Goal: Task Accomplishment & Management: Manage account settings

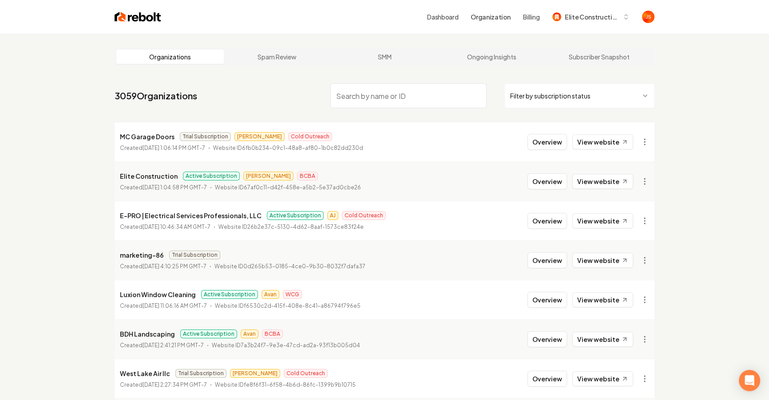
click at [423, 94] on input "search" at bounding box center [408, 95] width 156 height 25
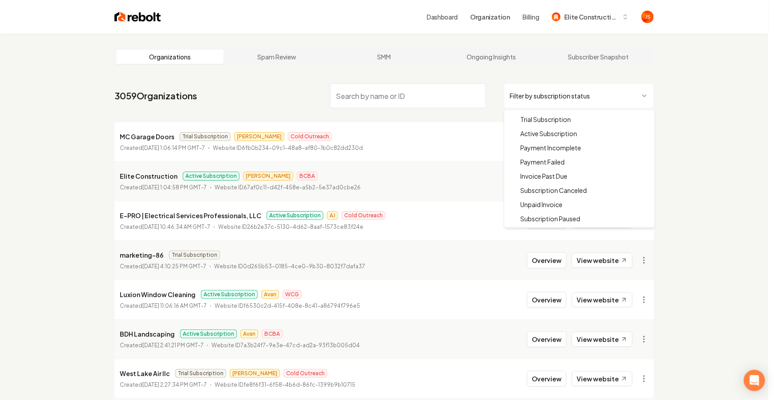
click at [521, 101] on html "Dashboard Organization Billing Elite Construction Organizations Spam Review SMM…" at bounding box center [387, 200] width 774 height 400
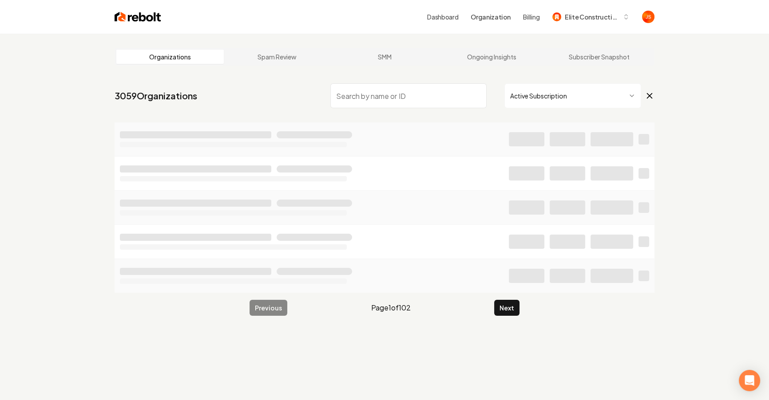
click at [431, 91] on input "search" at bounding box center [408, 95] width 156 height 25
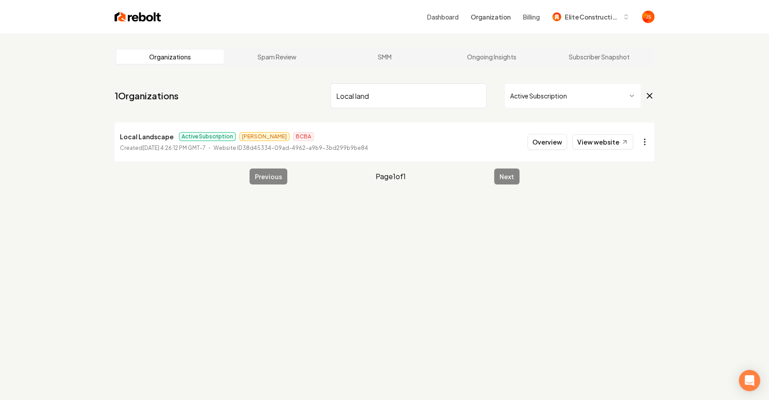
type input "Local land"
click at [647, 139] on html "Dashboard Organization Billing Elite Construction Organizations Spam Review SMM…" at bounding box center [384, 200] width 769 height 400
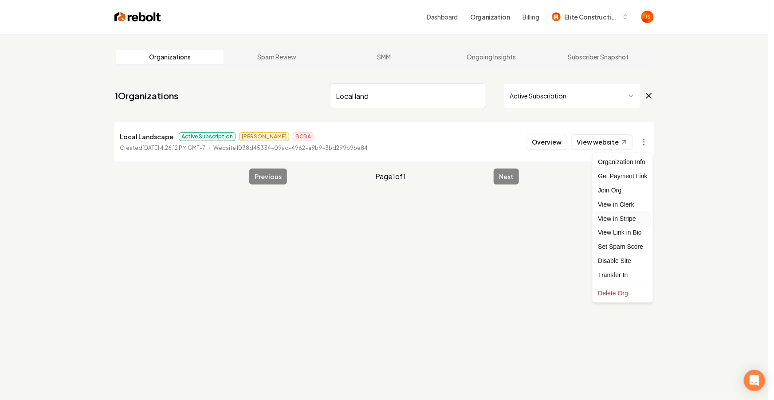
click at [630, 215] on link "View in Stripe" at bounding box center [623, 219] width 56 height 14
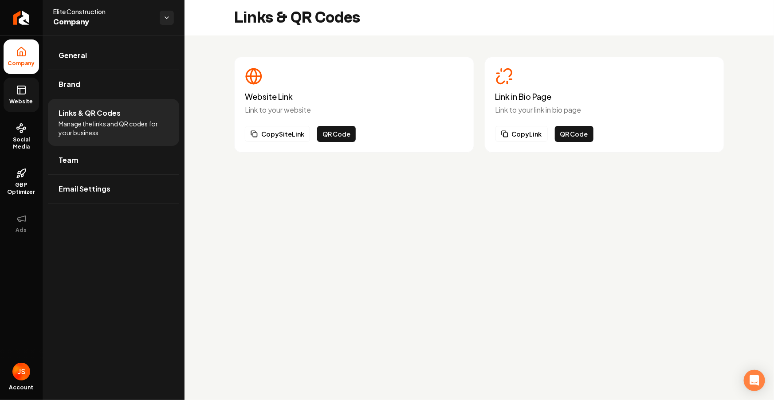
click at [24, 94] on rect at bounding box center [21, 90] width 8 height 8
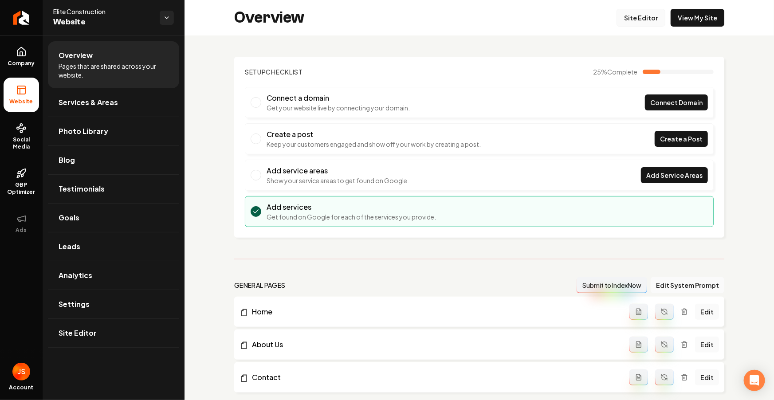
click at [658, 17] on link "Site Editor" at bounding box center [641, 18] width 49 height 18
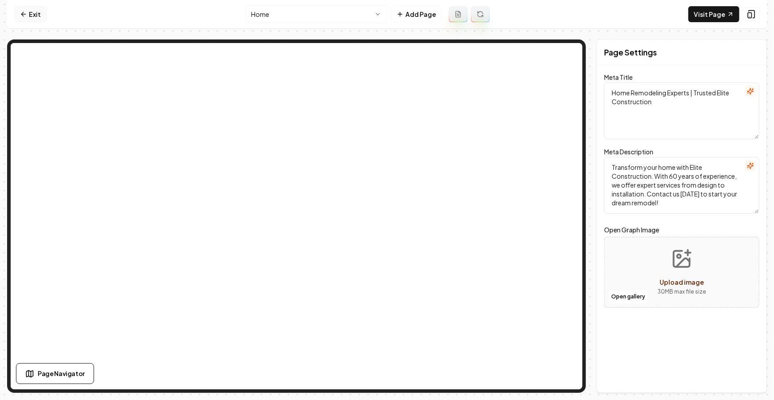
click at [21, 14] on icon at bounding box center [22, 14] width 2 height 4
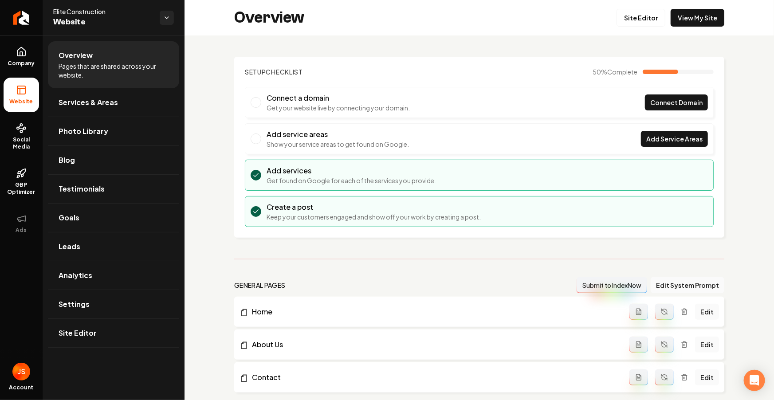
click at [711, 27] on div "Overview Site Editor View My Site" at bounding box center [480, 17] width 590 height 35
click at [707, 19] on link "View My Site" at bounding box center [698, 18] width 54 height 18
click at [643, 19] on link "Site Editor" at bounding box center [641, 18] width 49 height 18
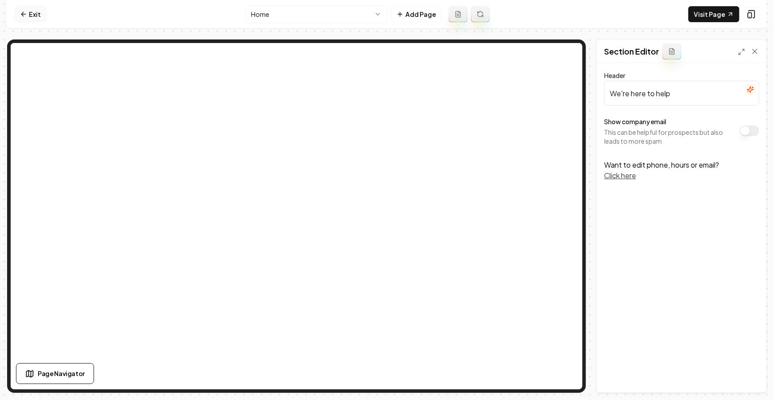
click at [31, 20] on link "Exit" at bounding box center [30, 14] width 32 height 16
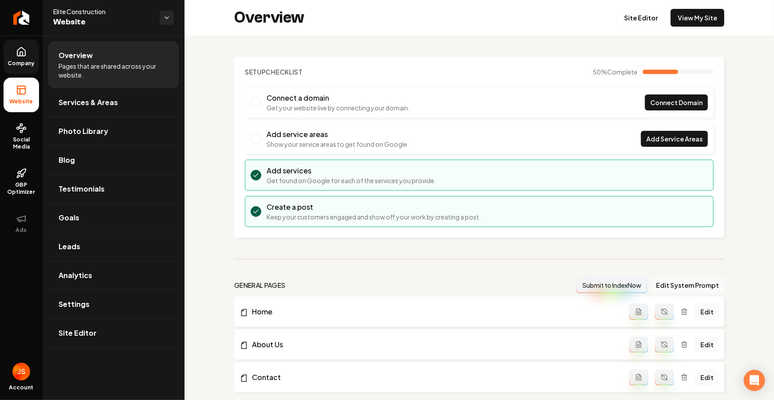
click at [27, 60] on span "Company" at bounding box center [21, 63] width 34 height 7
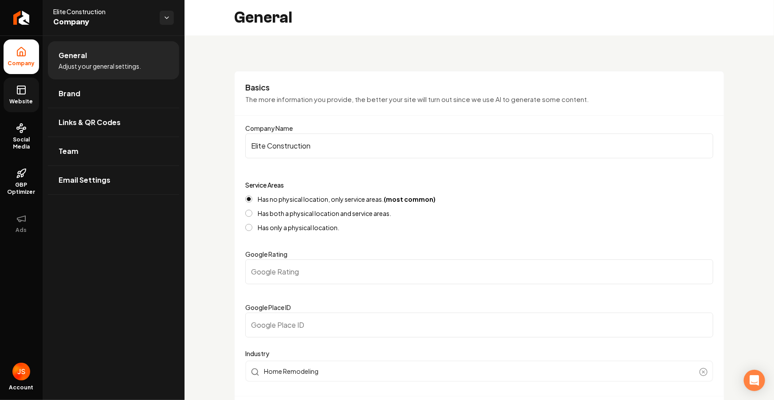
click at [21, 96] on link "Website" at bounding box center [21, 95] width 35 height 35
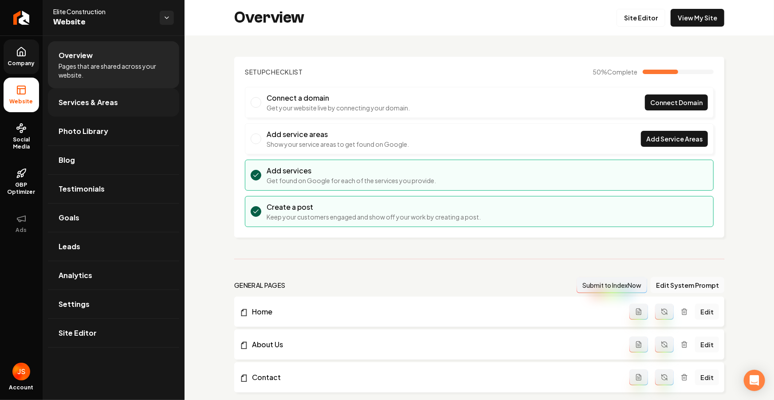
click at [66, 103] on span "Services & Areas" at bounding box center [88, 102] width 59 height 11
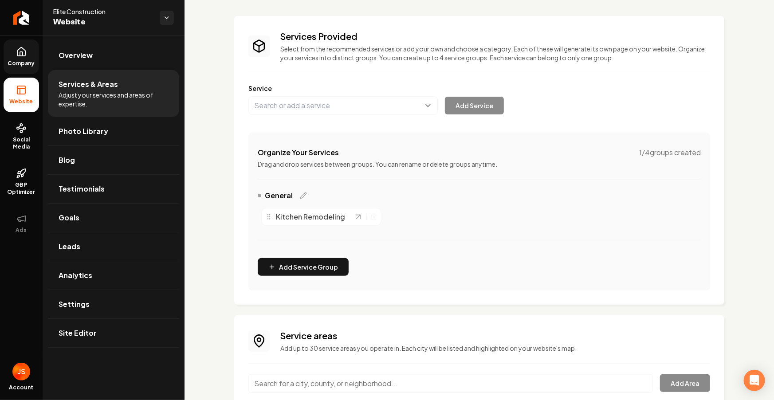
scroll to position [92, 0]
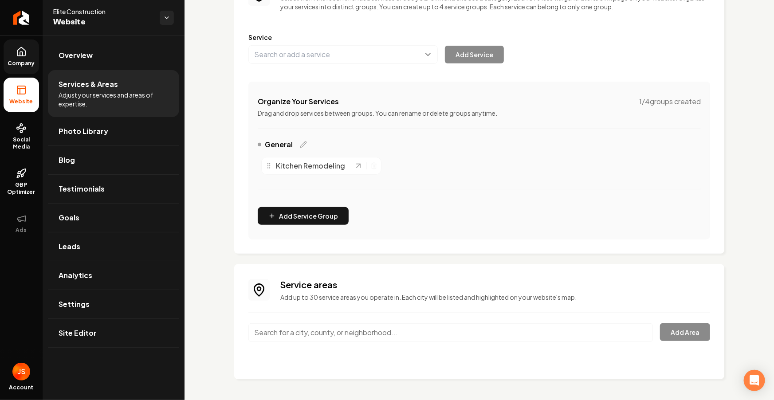
click at [284, 334] on input "Main content area" at bounding box center [450, 332] width 405 height 19
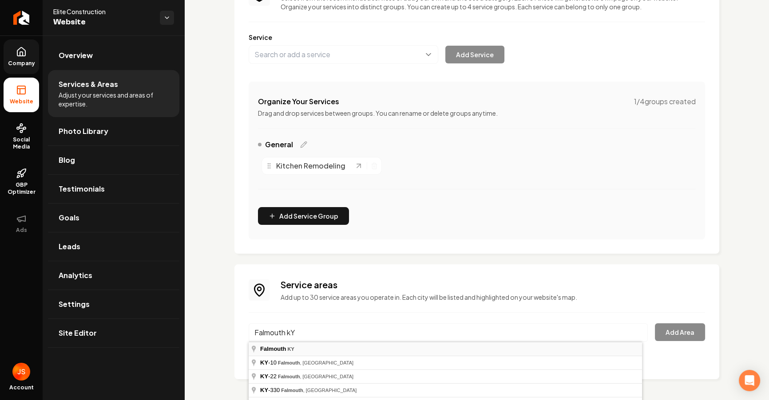
type input "Falmouth, KY"
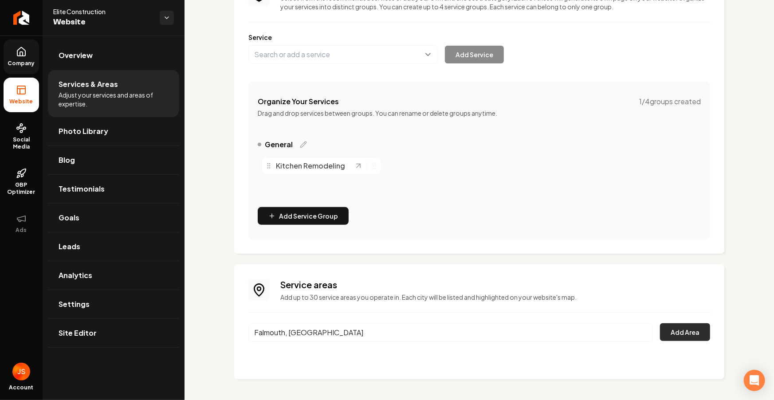
click at [679, 332] on button "Add Area" at bounding box center [685, 332] width 50 height 18
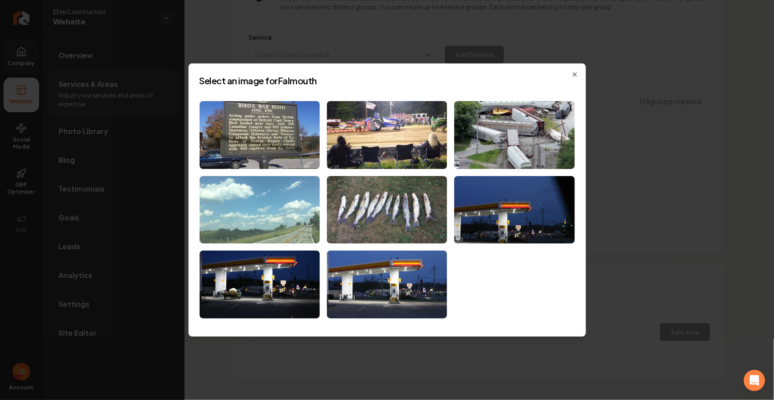
click at [306, 207] on img at bounding box center [260, 210] width 120 height 68
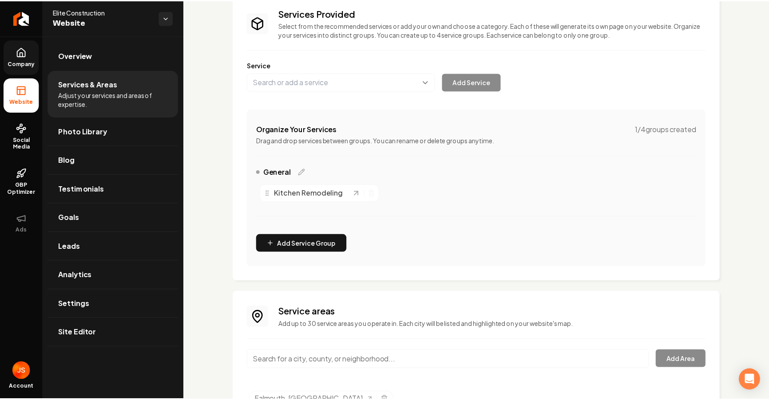
scroll to position [0, 0]
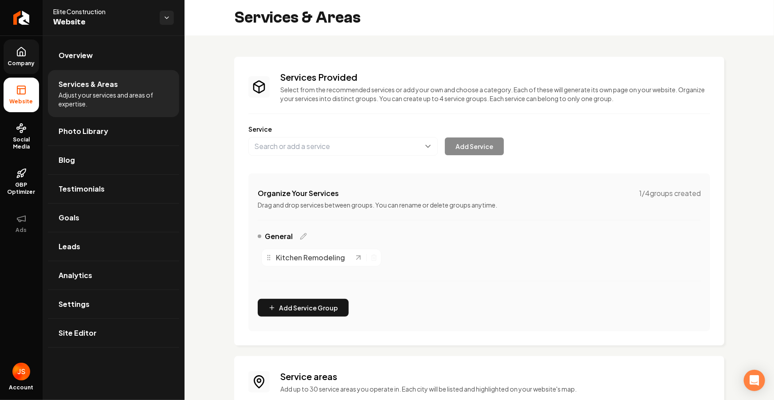
click at [35, 58] on link "Company" at bounding box center [21, 56] width 35 height 35
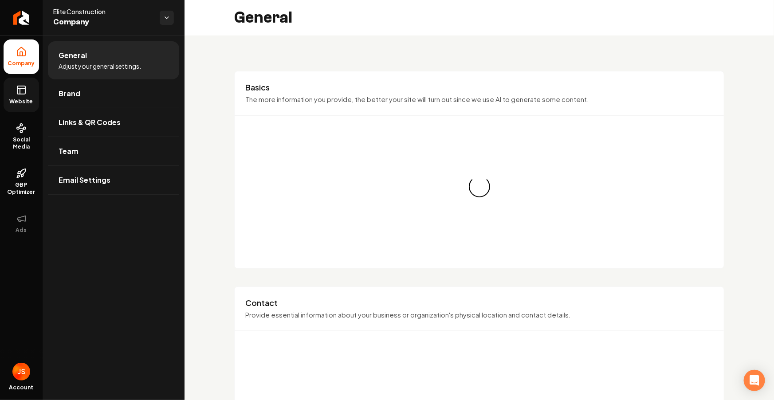
click at [29, 83] on link "Website" at bounding box center [21, 95] width 35 height 35
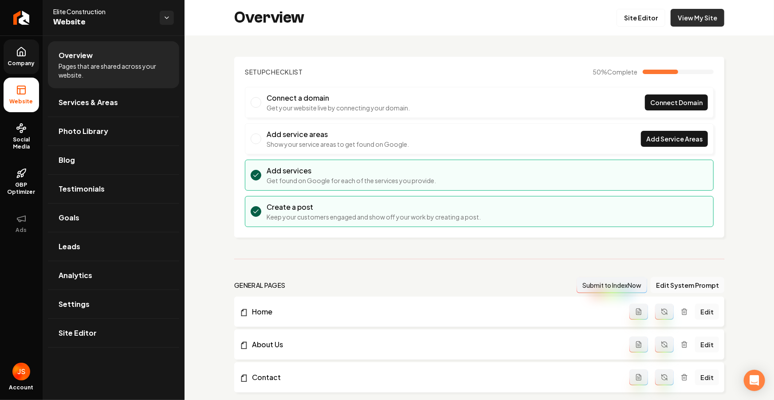
click at [676, 21] on link "View My Site" at bounding box center [698, 18] width 54 height 18
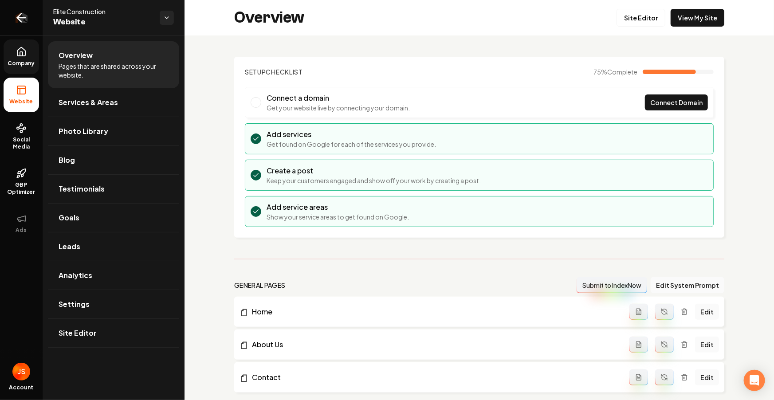
click at [38, 32] on link "Return to dashboard" at bounding box center [21, 17] width 43 height 35
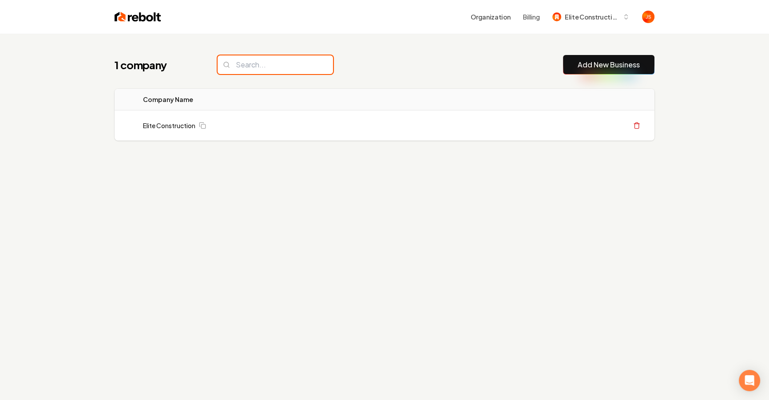
click at [285, 66] on input "search" at bounding box center [274, 64] width 115 height 19
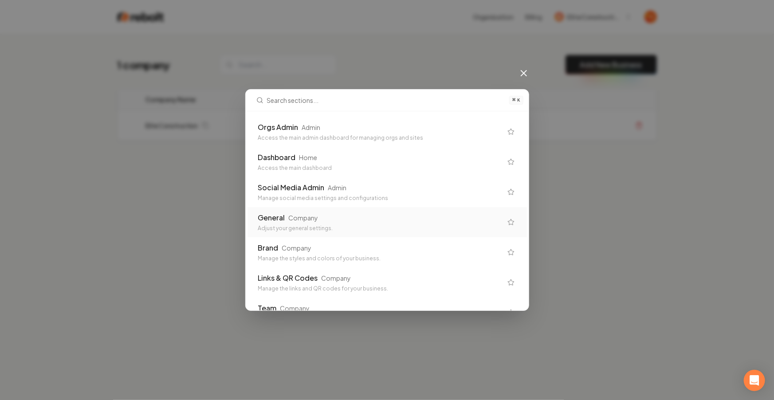
click at [313, 210] on div "General Company Adjust your general settings." at bounding box center [388, 222] width 280 height 30
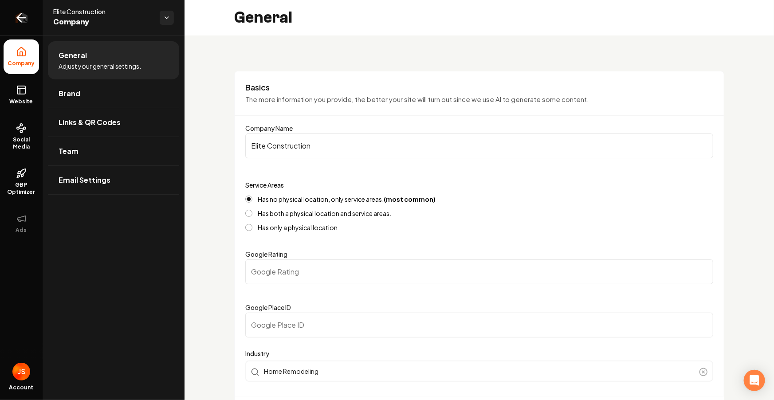
click at [29, 30] on link "Return to dashboard" at bounding box center [21, 17] width 43 height 35
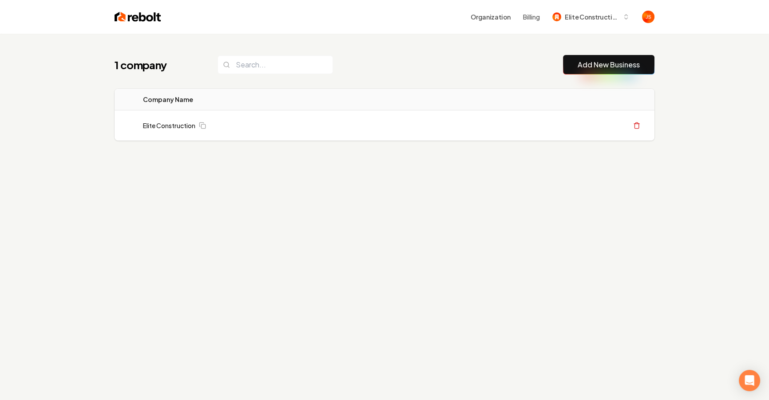
click at [372, 80] on div "1 company Add New Business Logo Company Name Actions Elite Construction Create …" at bounding box center [384, 116] width 568 height 164
click at [571, 25] on div "Organization Billing Elite Construction" at bounding box center [384, 17] width 568 height 34
click at [572, 20] on span "Elite Construction" at bounding box center [591, 16] width 54 height 9
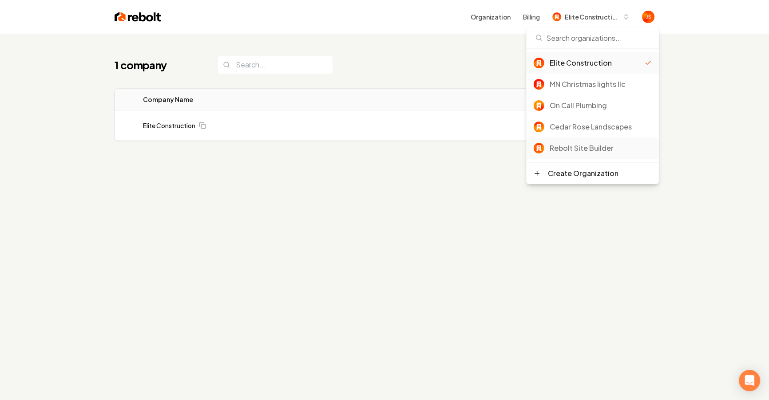
click at [563, 145] on div "Rebolt Site Builder" at bounding box center [600, 148] width 102 height 11
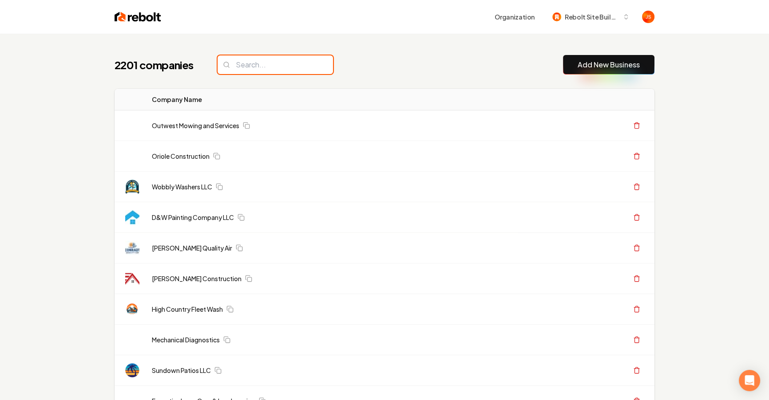
click at [273, 62] on input "search" at bounding box center [274, 64] width 115 height 19
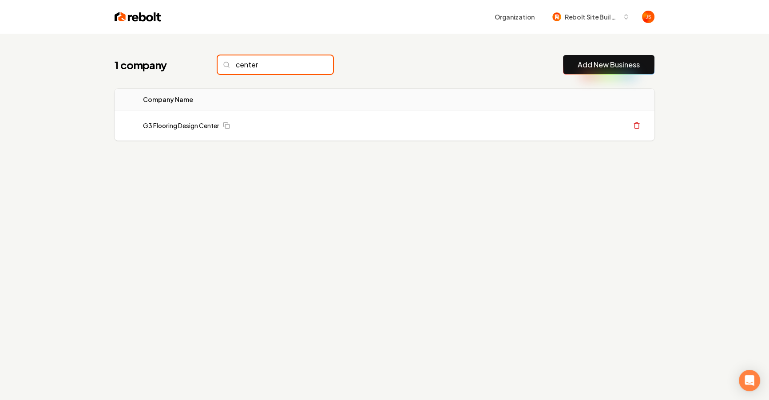
type input "center"
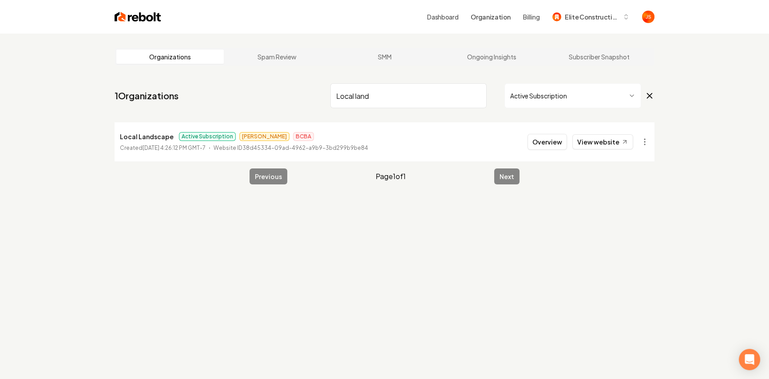
click at [484, 95] on input "Local land" at bounding box center [408, 95] width 156 height 25
click at [479, 95] on input "Local land" at bounding box center [408, 95] width 156 height 25
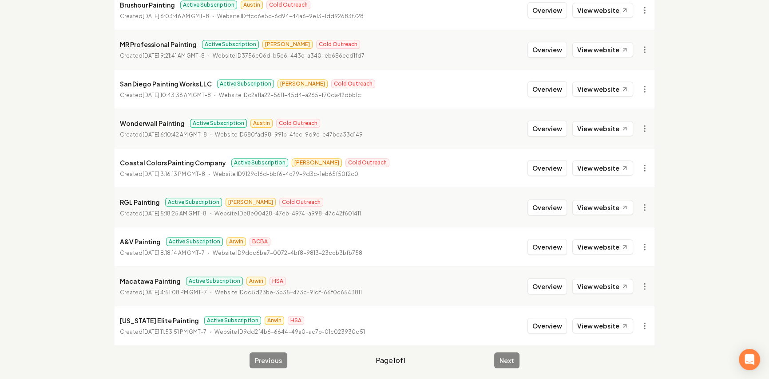
scroll to position [608, 0]
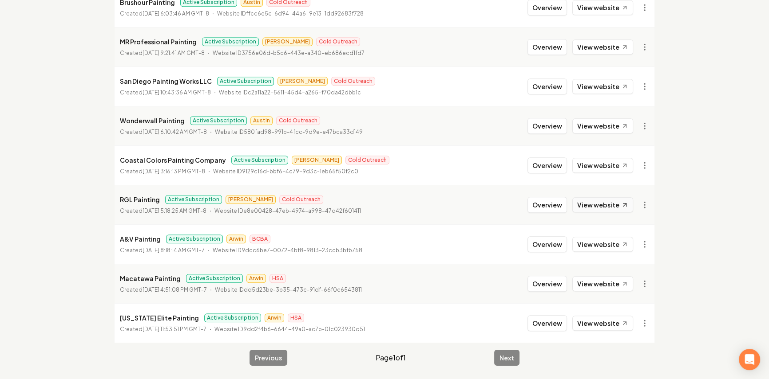
type input "painting"
click at [599, 205] on link "View website" at bounding box center [602, 204] width 61 height 15
click at [607, 243] on link "View website" at bounding box center [602, 244] width 61 height 15
click at [604, 324] on link "View website" at bounding box center [602, 323] width 61 height 15
click at [610, 280] on link "View website" at bounding box center [602, 283] width 61 height 15
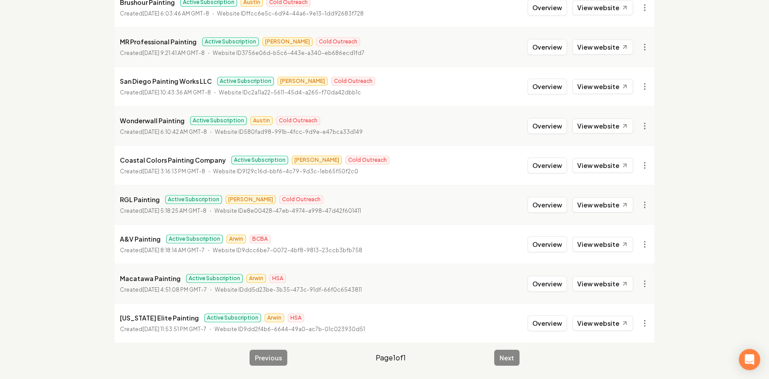
scroll to position [0, 0]
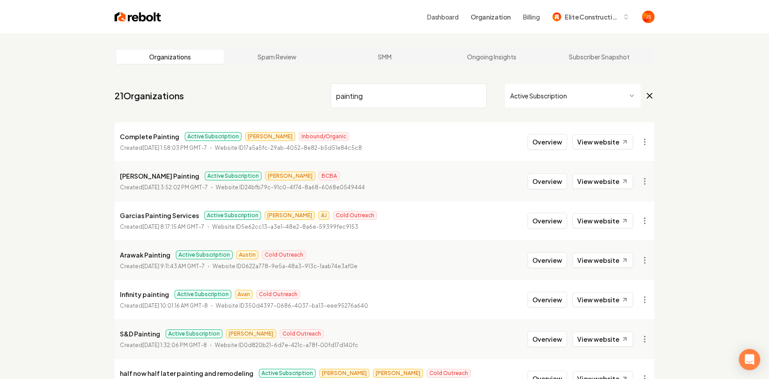
drag, startPoint x: 438, startPoint y: 95, endPoint x: 466, endPoint y: 95, distance: 28.4
click at [438, 95] on input "painting" at bounding box center [408, 95] width 156 height 25
click at [478, 95] on input "painting" at bounding box center [408, 95] width 156 height 25
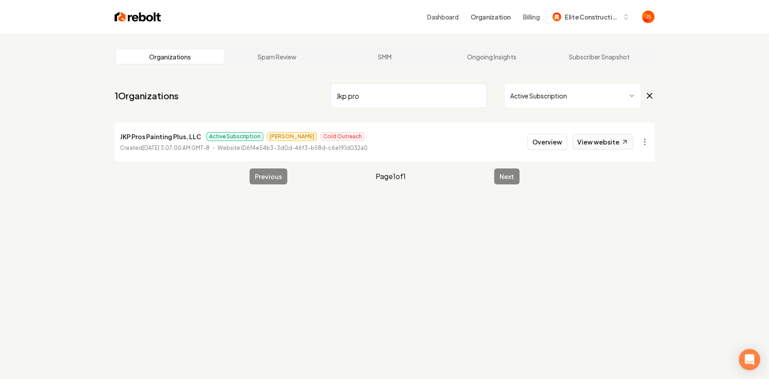
type input "Jkp pro"
click at [614, 142] on link "View website" at bounding box center [602, 141] width 61 height 15
click at [548, 144] on button "Overview" at bounding box center [546, 142] width 39 height 16
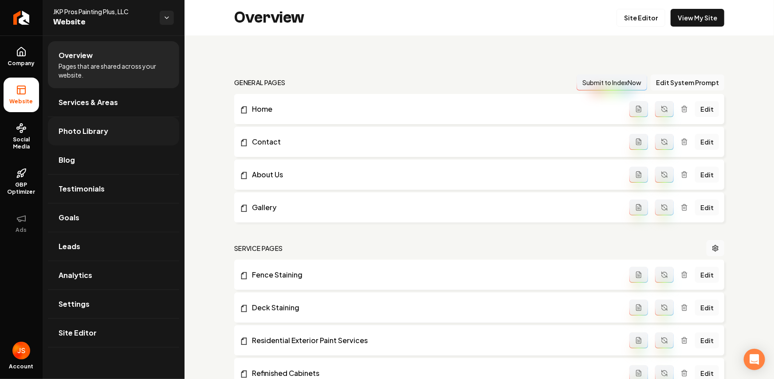
click at [109, 130] on link "Photo Library" at bounding box center [113, 131] width 131 height 28
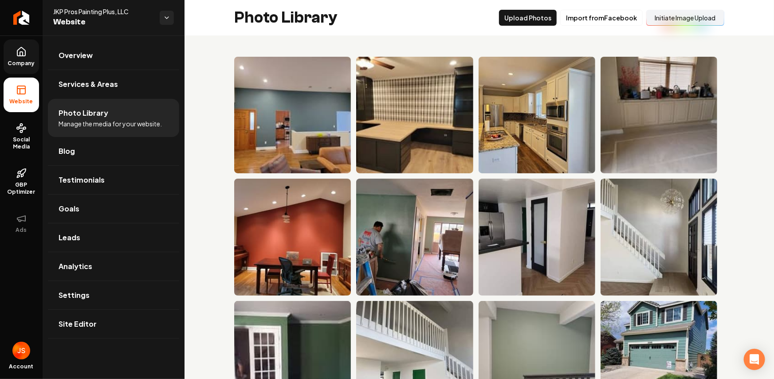
click at [30, 60] on span "Company" at bounding box center [21, 63] width 34 height 7
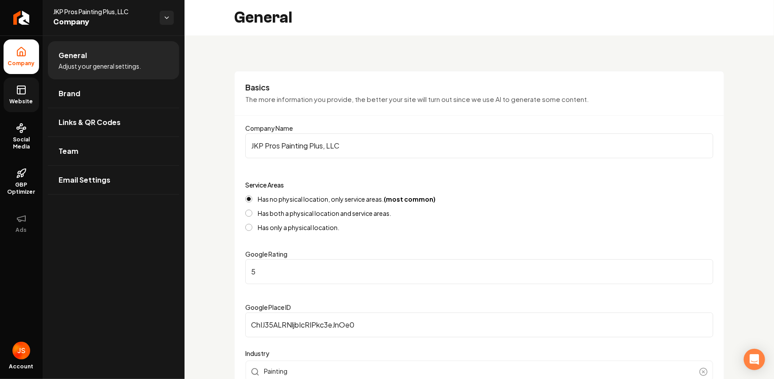
click at [20, 91] on icon at bounding box center [21, 90] width 11 height 11
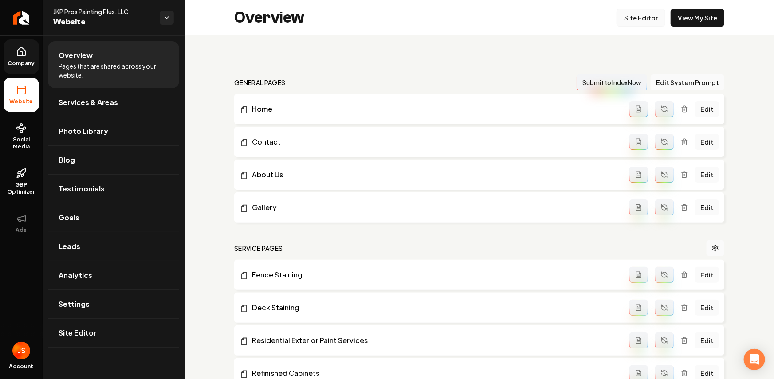
click at [624, 20] on link "Site Editor" at bounding box center [641, 18] width 49 height 18
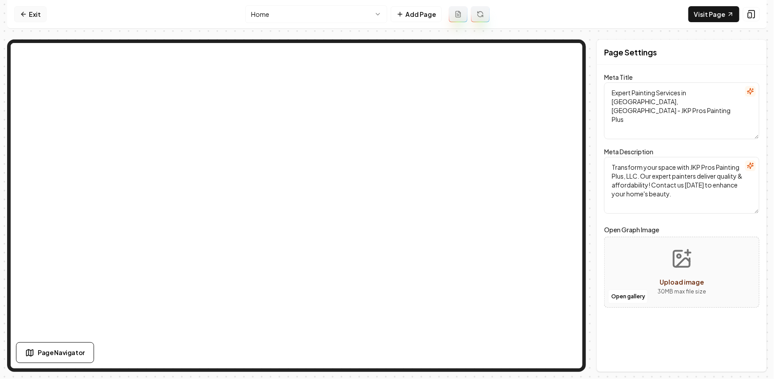
click at [23, 20] on link "Exit" at bounding box center [30, 14] width 32 height 16
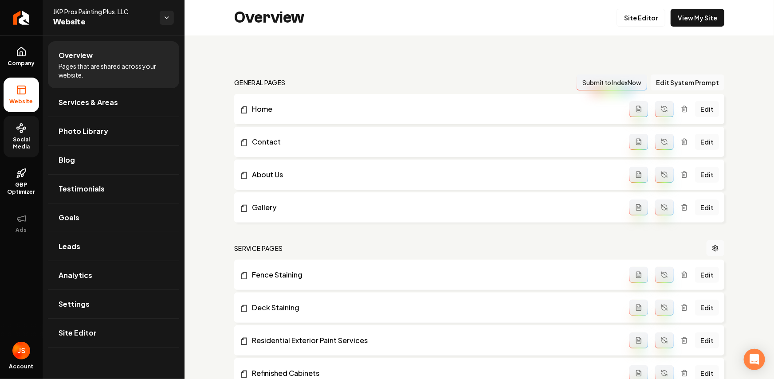
click at [24, 134] on link "Social Media" at bounding box center [21, 137] width 35 height 42
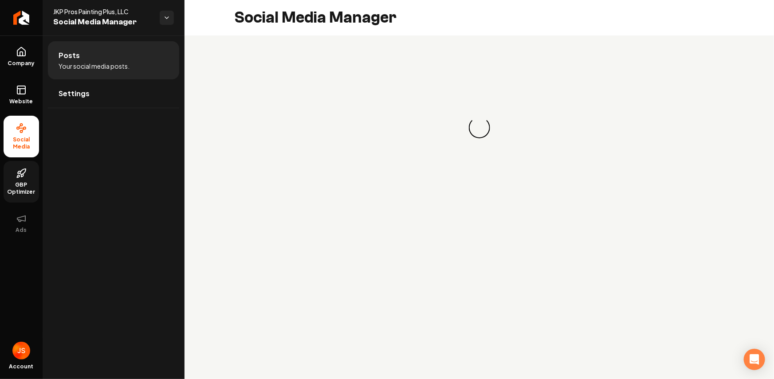
click at [17, 184] on span "GBP Optimizer" at bounding box center [21, 188] width 35 height 14
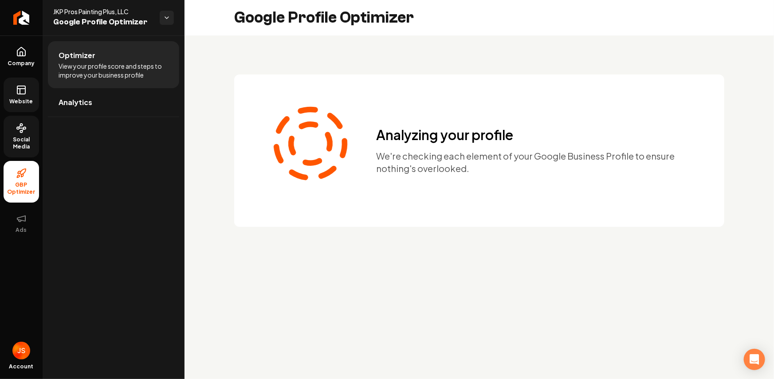
click at [24, 99] on span "Website" at bounding box center [21, 101] width 31 height 7
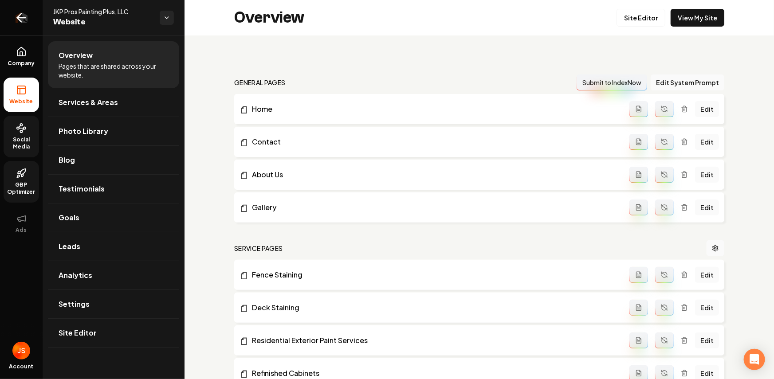
click at [11, 20] on link "Return to dashboard" at bounding box center [21, 17] width 43 height 35
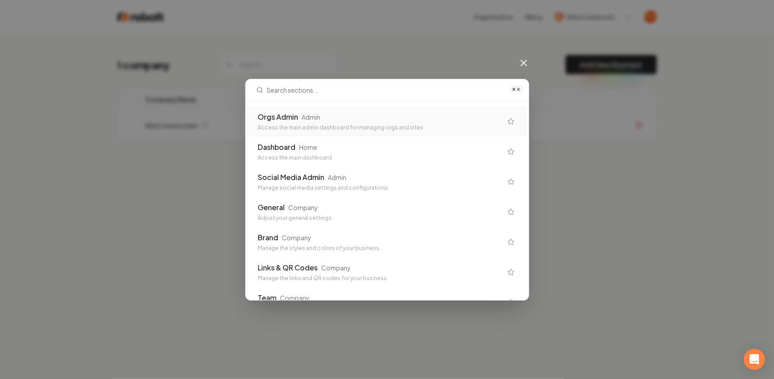
click at [330, 116] on div "Orgs Admin Admin" at bounding box center [380, 117] width 244 height 11
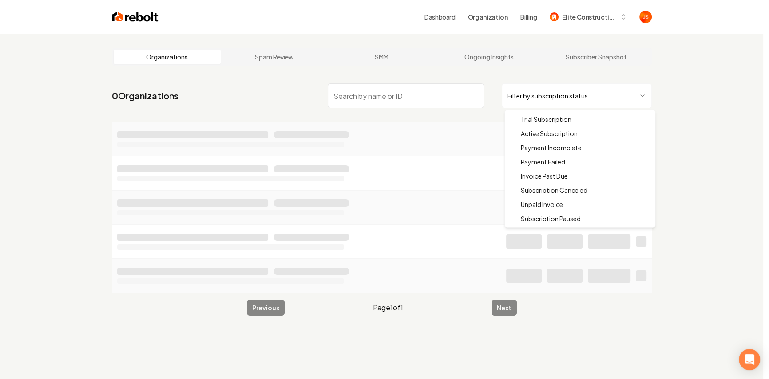
click at [542, 98] on html "Dashboard Organization Billing Elite Construction Organizations Spam Review SMM…" at bounding box center [384, 189] width 769 height 379
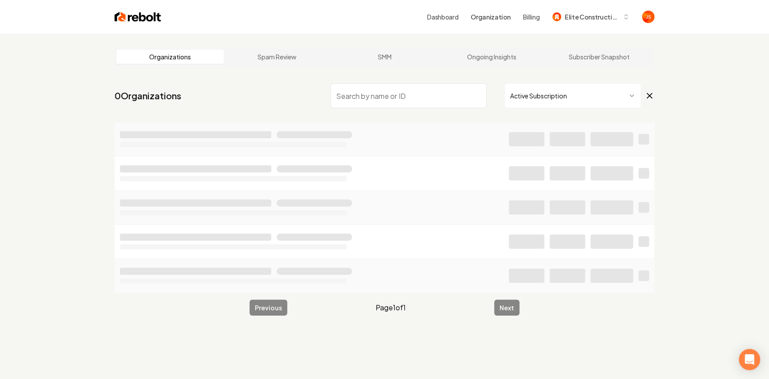
click at [455, 99] on input "search" at bounding box center [408, 95] width 156 height 25
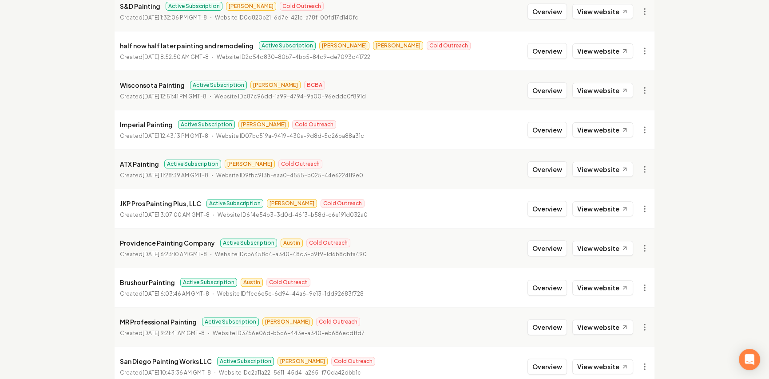
scroll to position [608, 0]
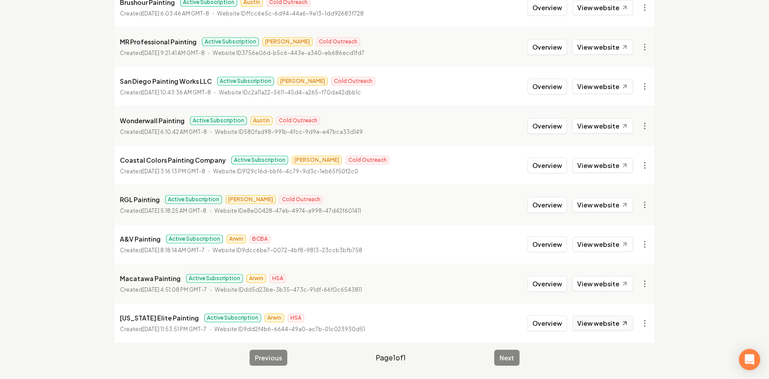
type input "Painting"
click at [596, 316] on link "View website" at bounding box center [602, 323] width 61 height 15
click at [594, 160] on link "View website" at bounding box center [602, 165] width 61 height 15
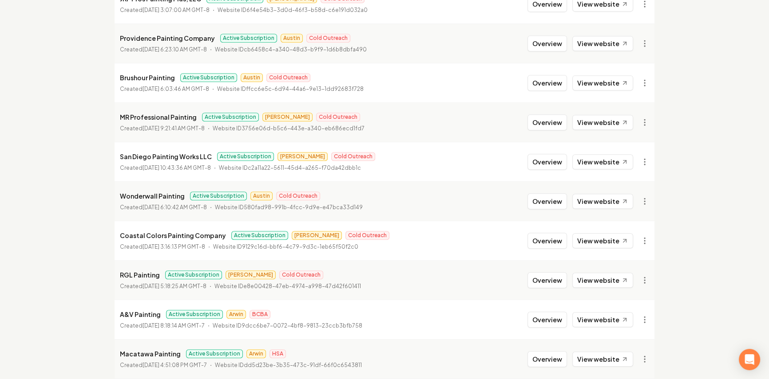
scroll to position [532, 0]
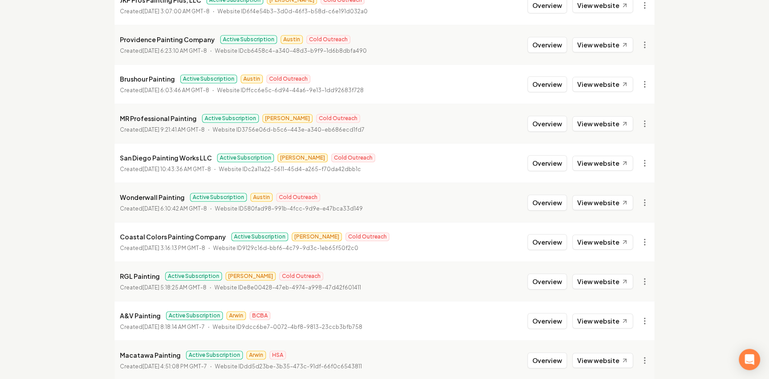
click at [599, 131] on li "MR Professional Painting Active Subscription James Cold Outreach Created Januar…" at bounding box center [384, 123] width 540 height 39
click at [600, 124] on link "View website" at bounding box center [602, 123] width 61 height 15
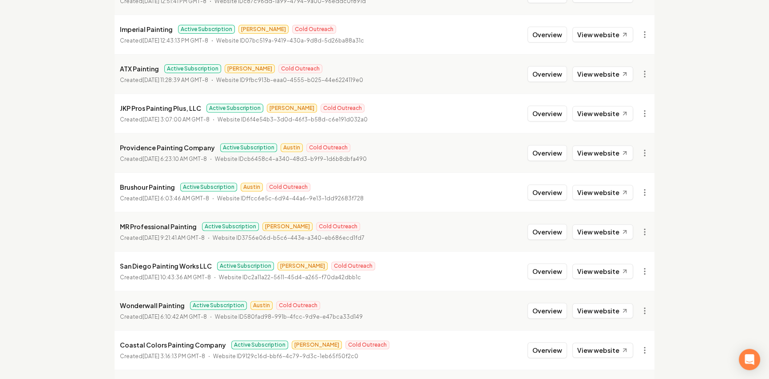
scroll to position [382, 0]
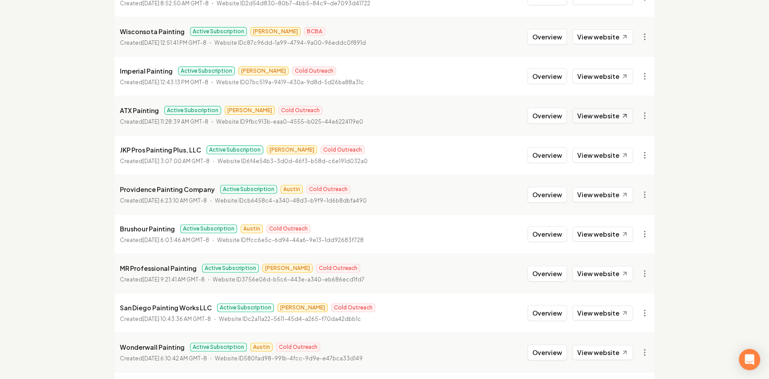
click at [587, 119] on link "View website" at bounding box center [602, 115] width 61 height 15
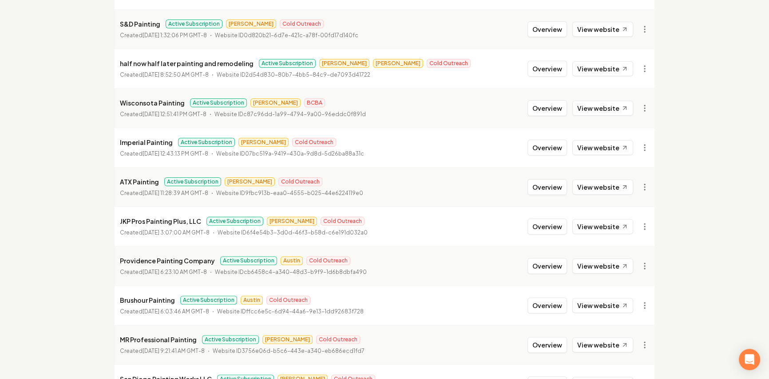
scroll to position [308, 0]
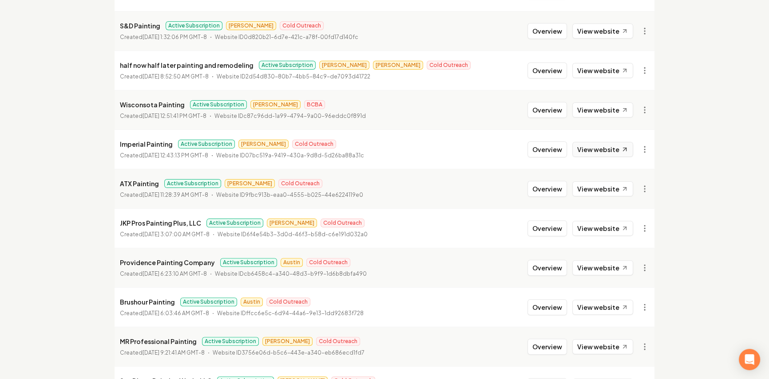
click at [607, 143] on link "View website" at bounding box center [602, 149] width 61 height 15
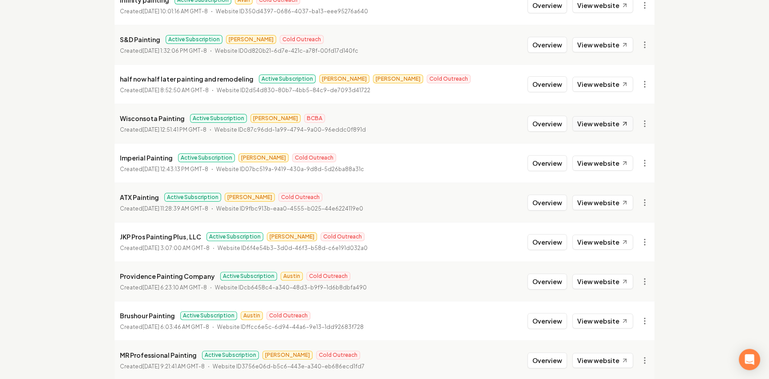
scroll to position [294, 0]
click at [605, 122] on link "View website" at bounding box center [602, 124] width 61 height 15
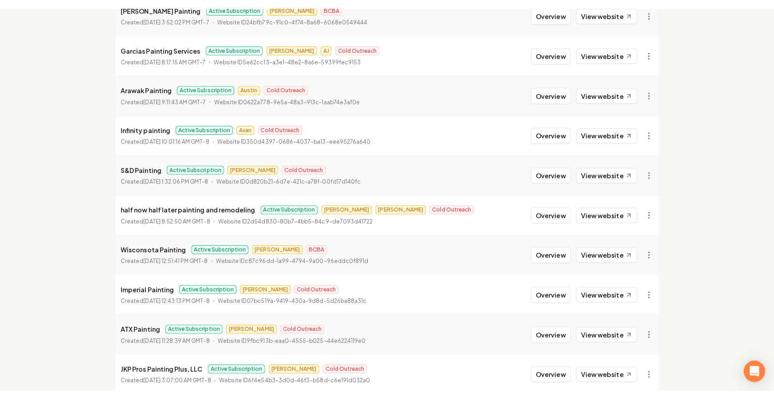
scroll to position [0, 0]
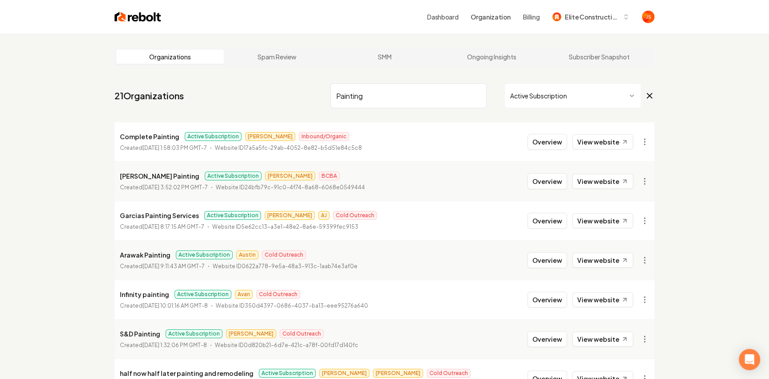
click at [481, 99] on input "Painting" at bounding box center [408, 95] width 156 height 25
click at [476, 98] on input "Painting" at bounding box center [408, 95] width 156 height 25
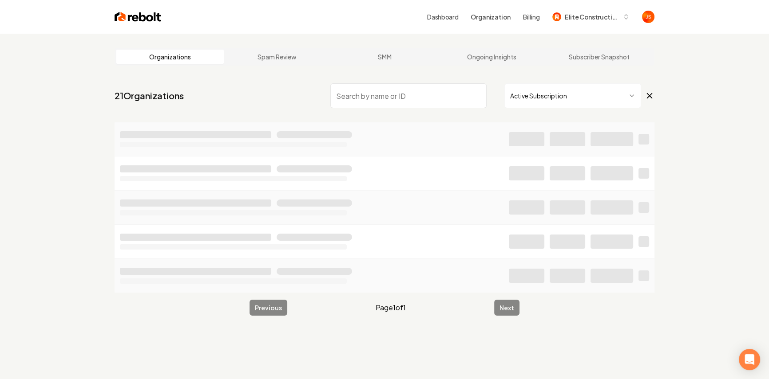
click at [446, 94] on input "search" at bounding box center [408, 95] width 156 height 25
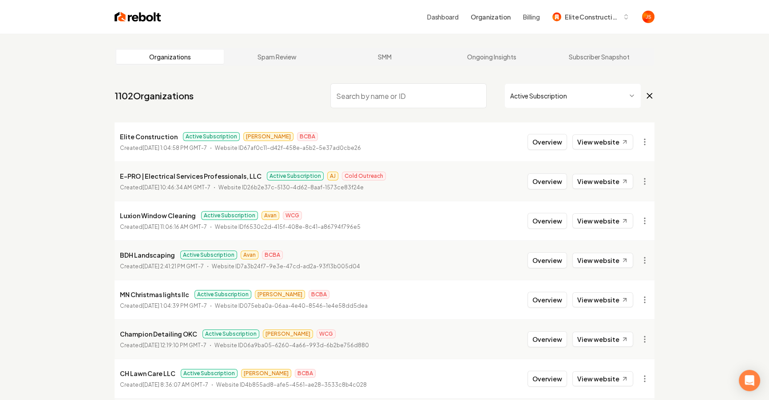
click at [394, 96] on input "search" at bounding box center [408, 95] width 156 height 25
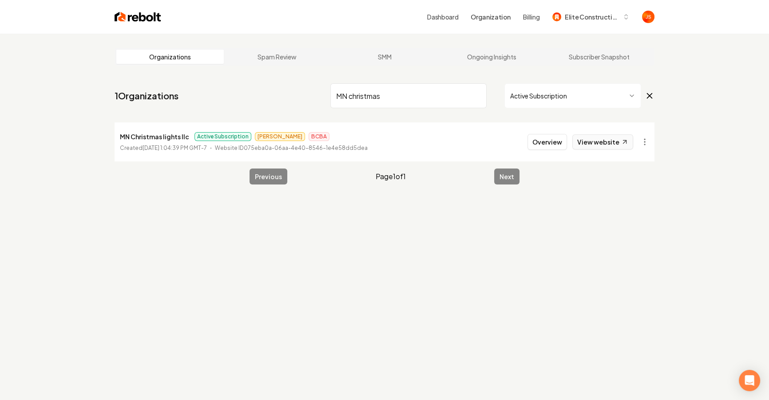
type input "MN christmas"
click at [622, 139] on icon at bounding box center [625, 142] width 8 height 8
click at [552, 139] on button "Overview" at bounding box center [546, 142] width 39 height 16
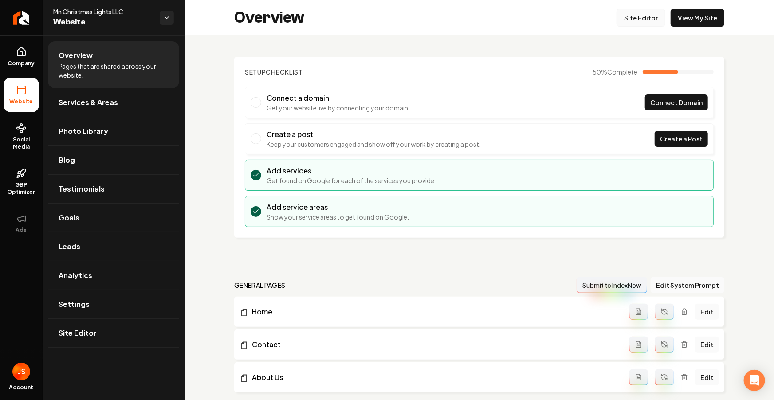
click at [647, 22] on link "Site Editor" at bounding box center [641, 18] width 49 height 18
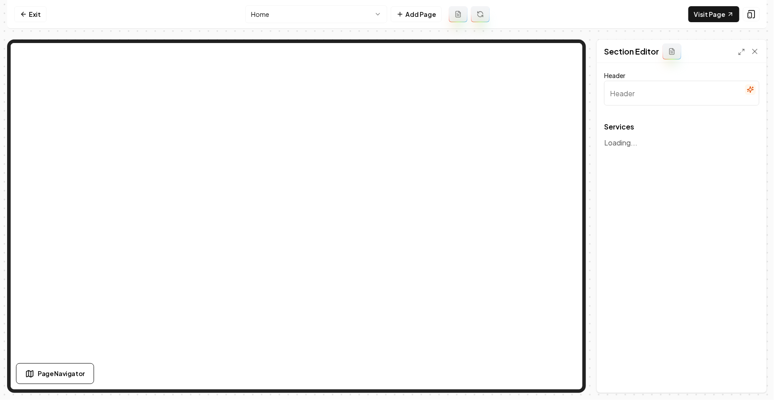
type input "Our Christmas Light Installation Services"
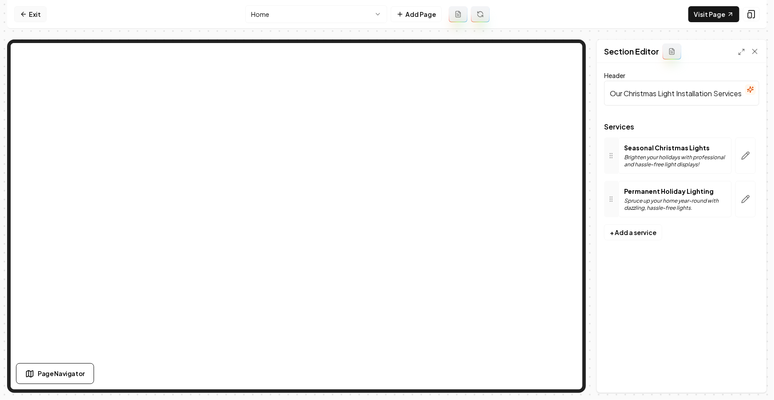
click at [30, 19] on link "Exit" at bounding box center [30, 14] width 32 height 16
